Goal: Find specific page/section: Find specific page/section

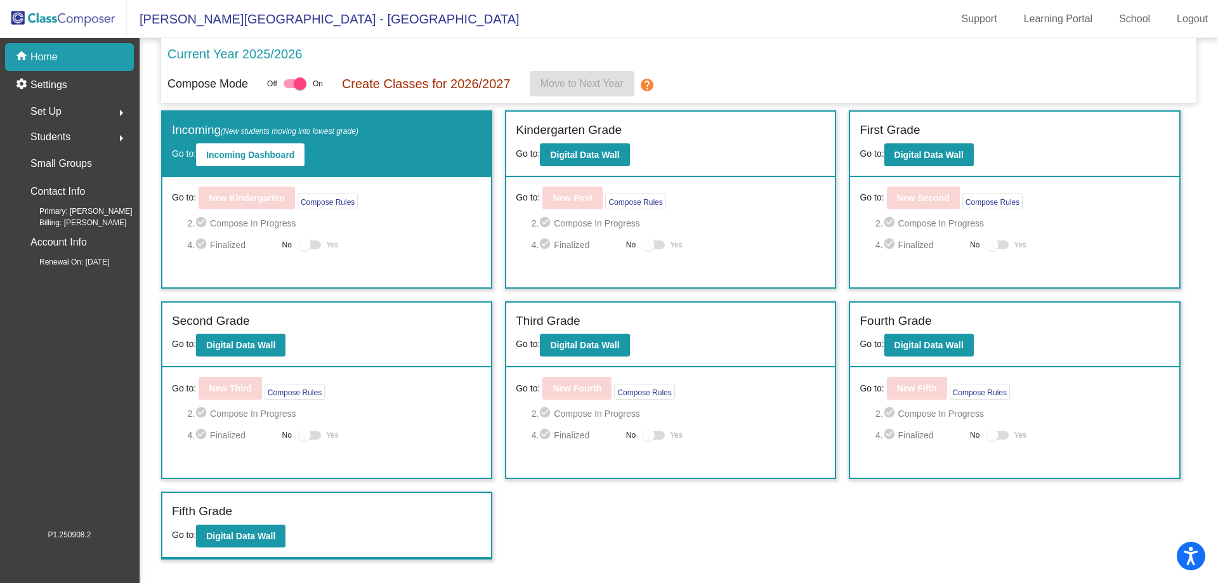
click at [72, 117] on div "Set Up arrow_right" at bounding box center [73, 111] width 121 height 25
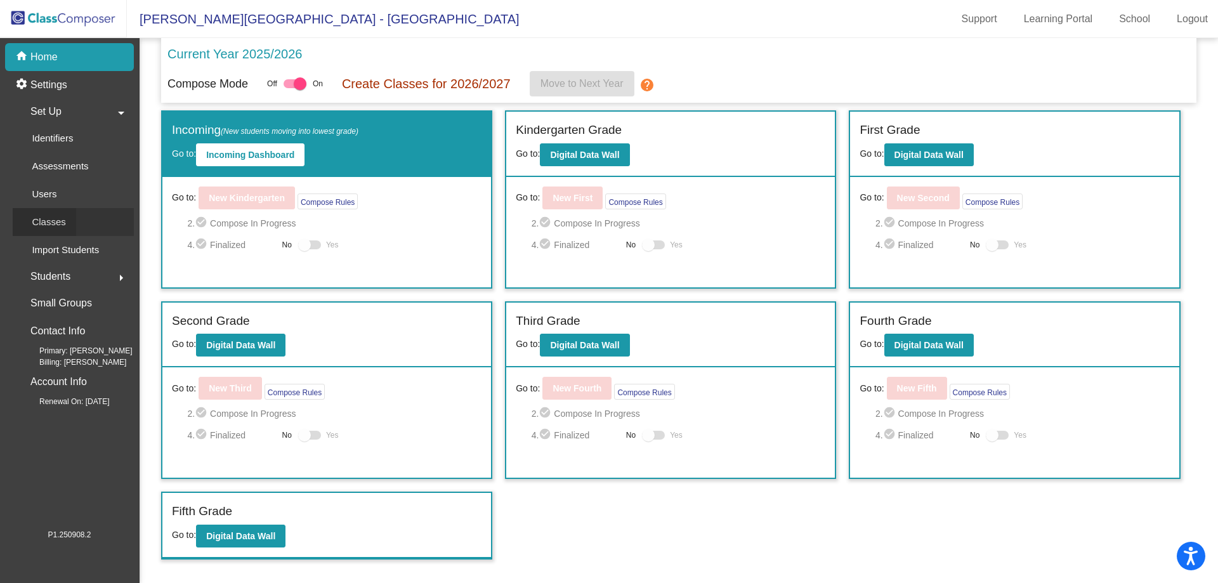
click at [66, 230] on div "Classes" at bounding box center [44, 222] width 63 height 28
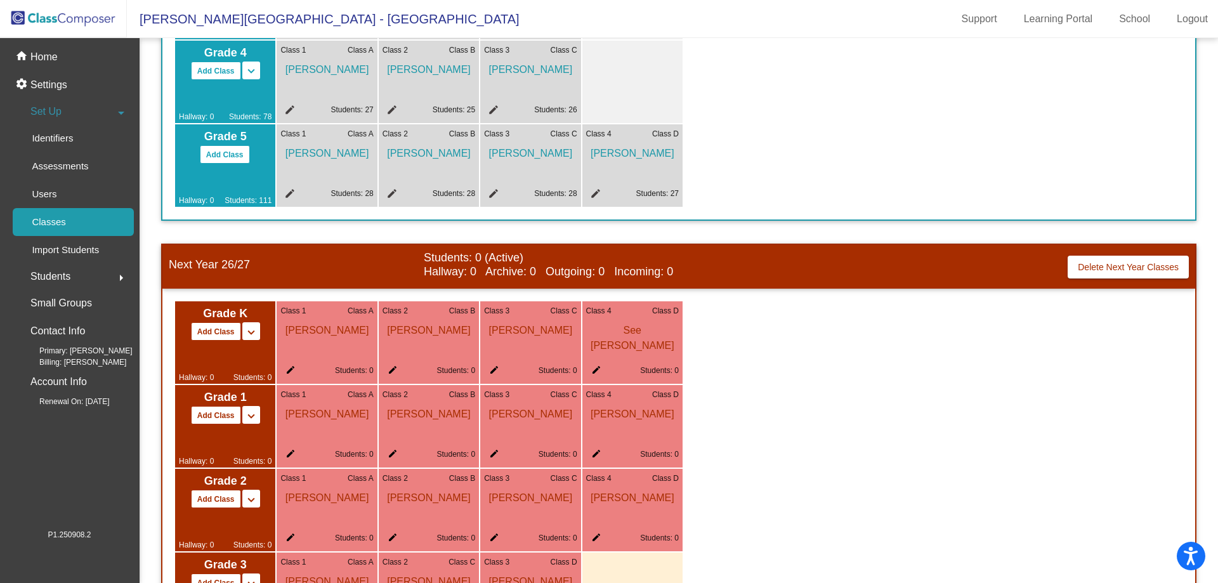
scroll to position [327, 0]
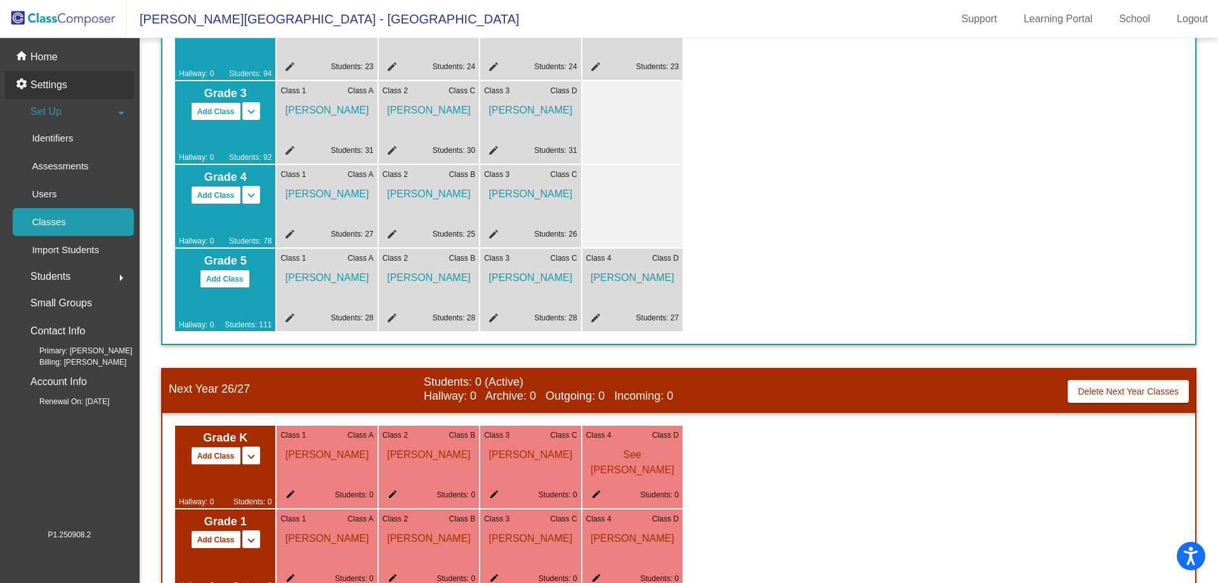
click at [92, 73] on div "settings Settings" at bounding box center [69, 85] width 129 height 28
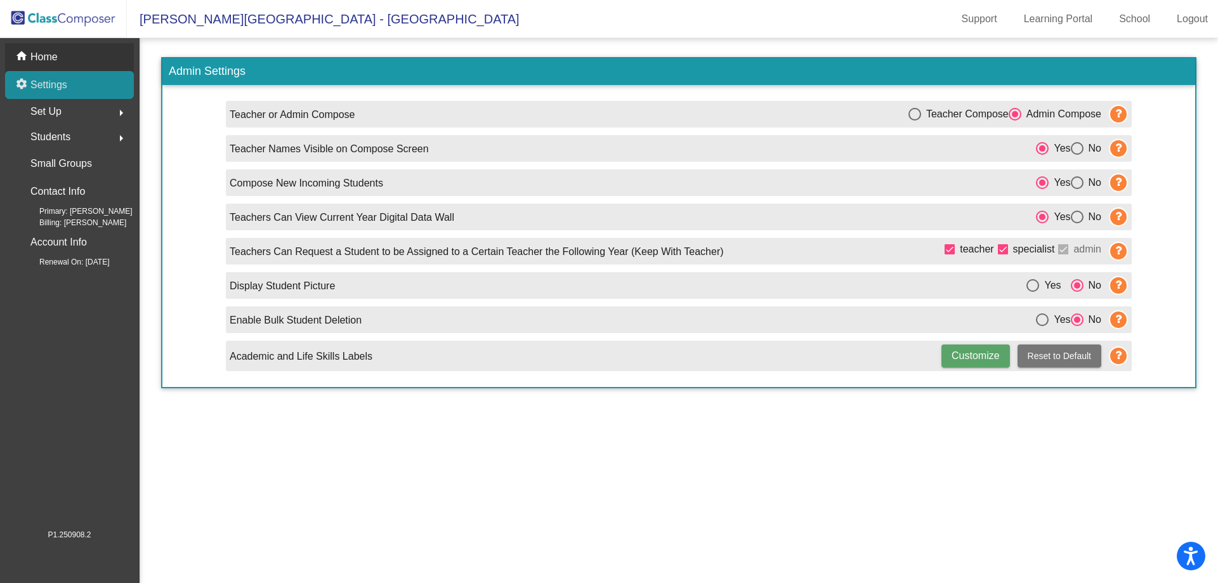
click at [95, 65] on div "home Home" at bounding box center [69, 57] width 129 height 28
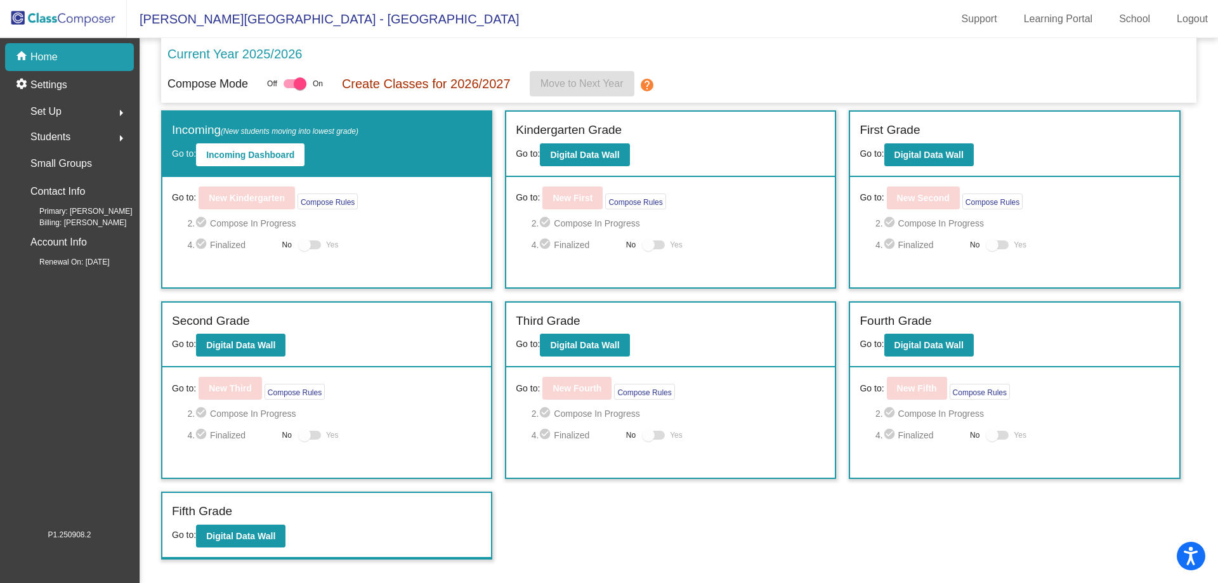
click at [84, 117] on div "Set Up arrow_right" at bounding box center [73, 111] width 121 height 25
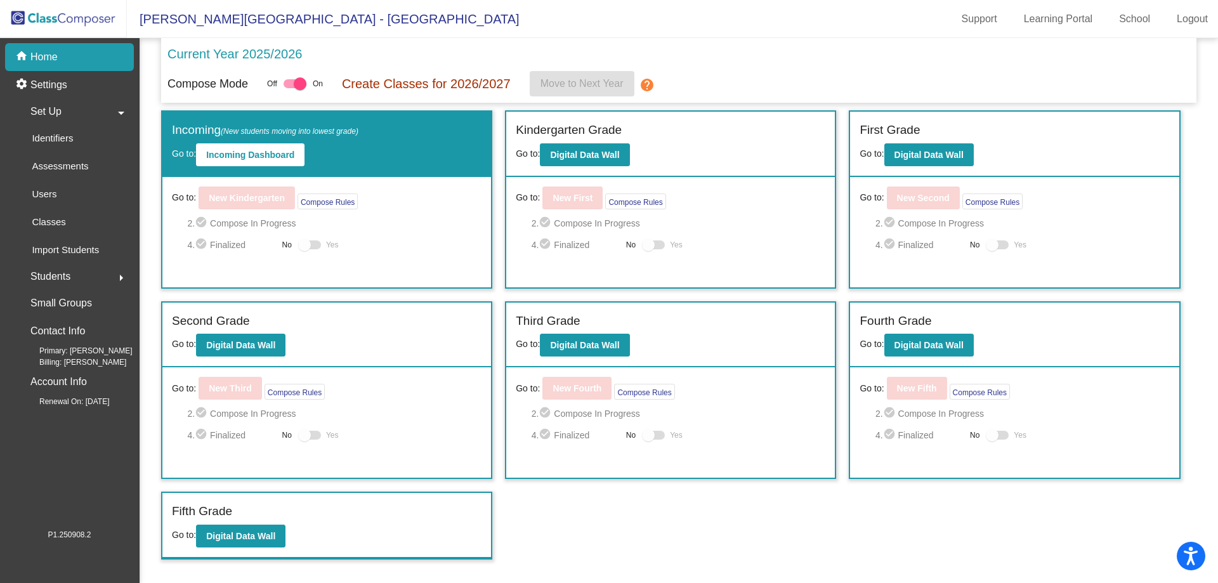
drag, startPoint x: 502, startPoint y: 147, endPoint x: 582, endPoint y: 141, distance: 79.5
click at [507, 147] on div "Incoming (New students moving into lowest grade) Go to: Incoming Dashboard Go t…" at bounding box center [678, 334] width 1035 height 449
click at [582, 141] on div "Kindergarten Grade" at bounding box center [671, 132] width 310 height 22
click at [584, 147] on button "Digital Data Wall" at bounding box center [584, 154] width 89 height 23
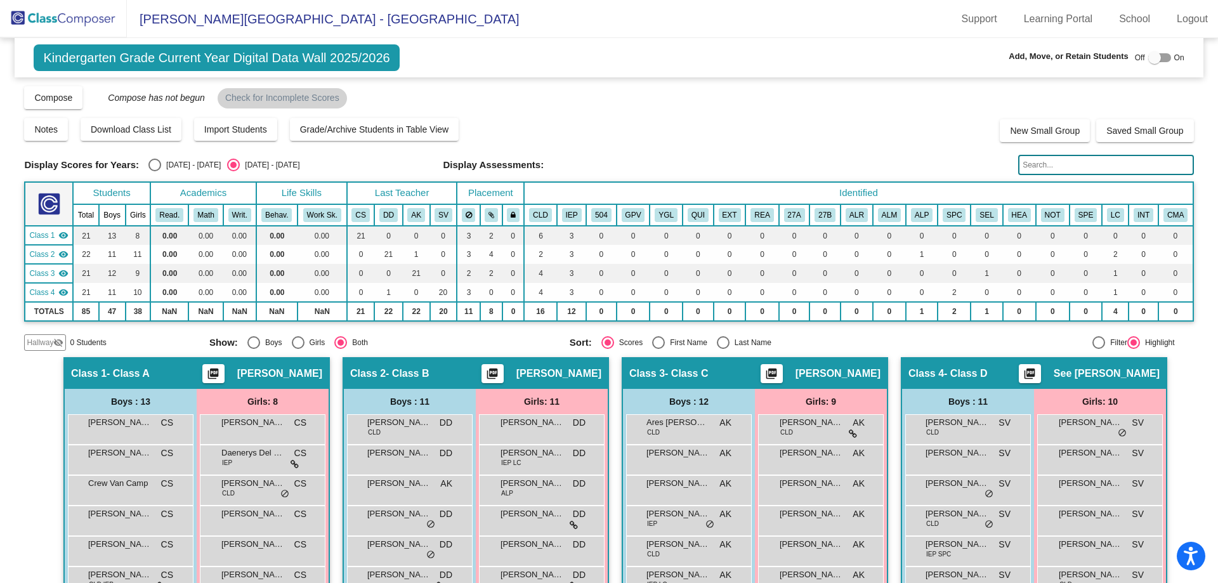
click at [98, 19] on img at bounding box center [63, 18] width 127 height 37
